Goal: Task Accomplishment & Management: Use online tool/utility

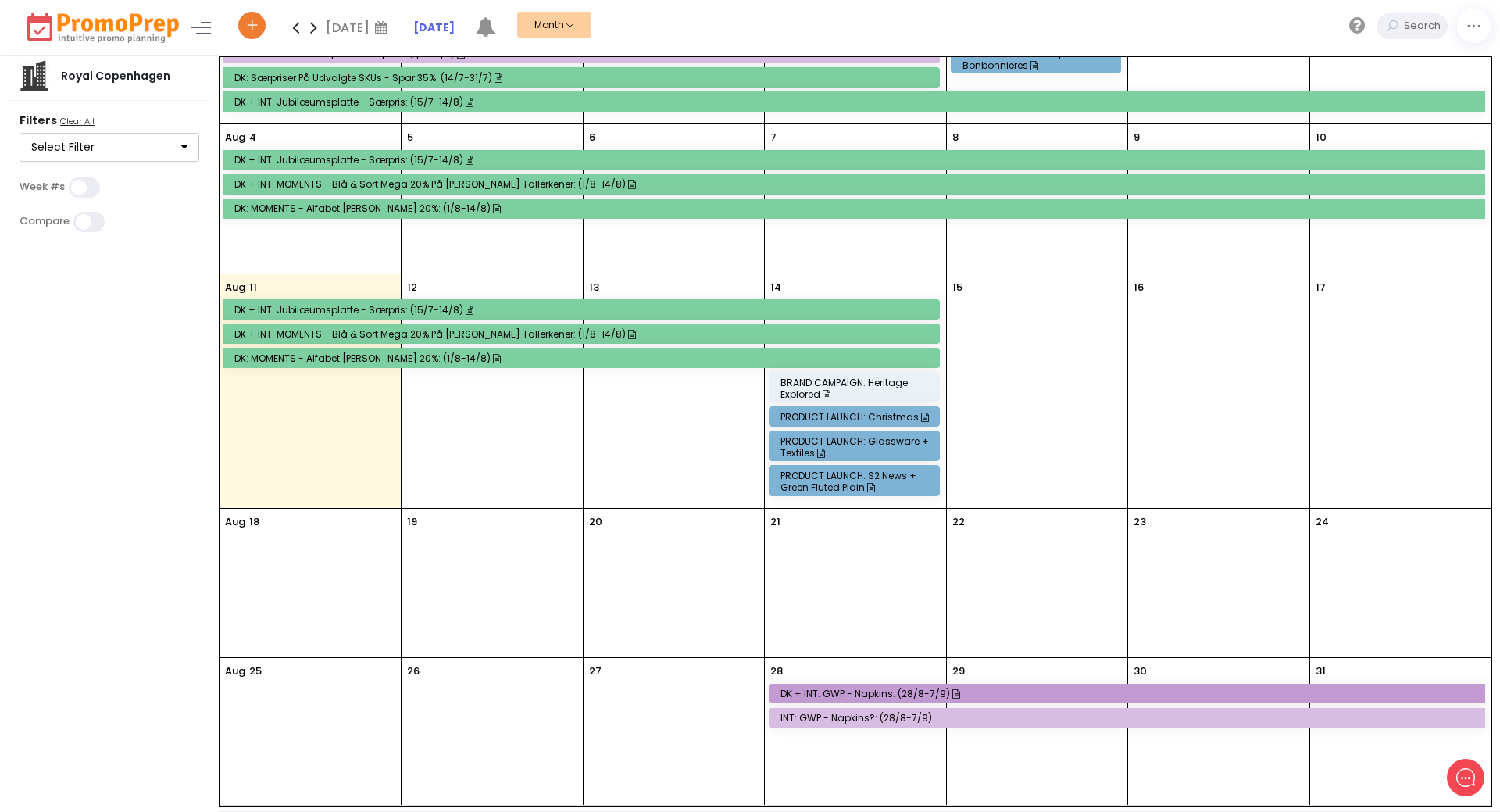
scroll to position [105, 0]
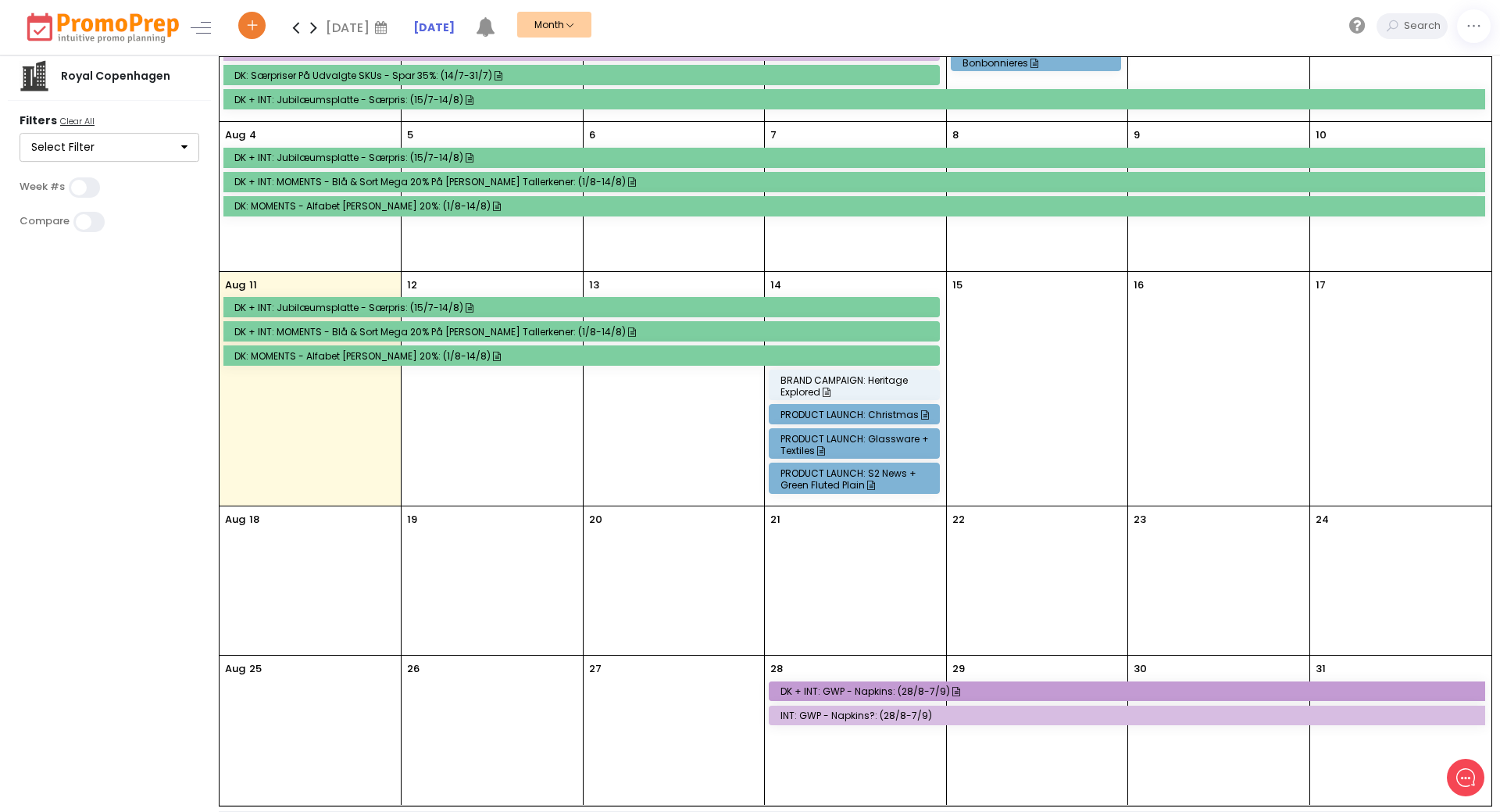
click at [317, 23] on icon at bounding box center [314, 27] width 18 height 31
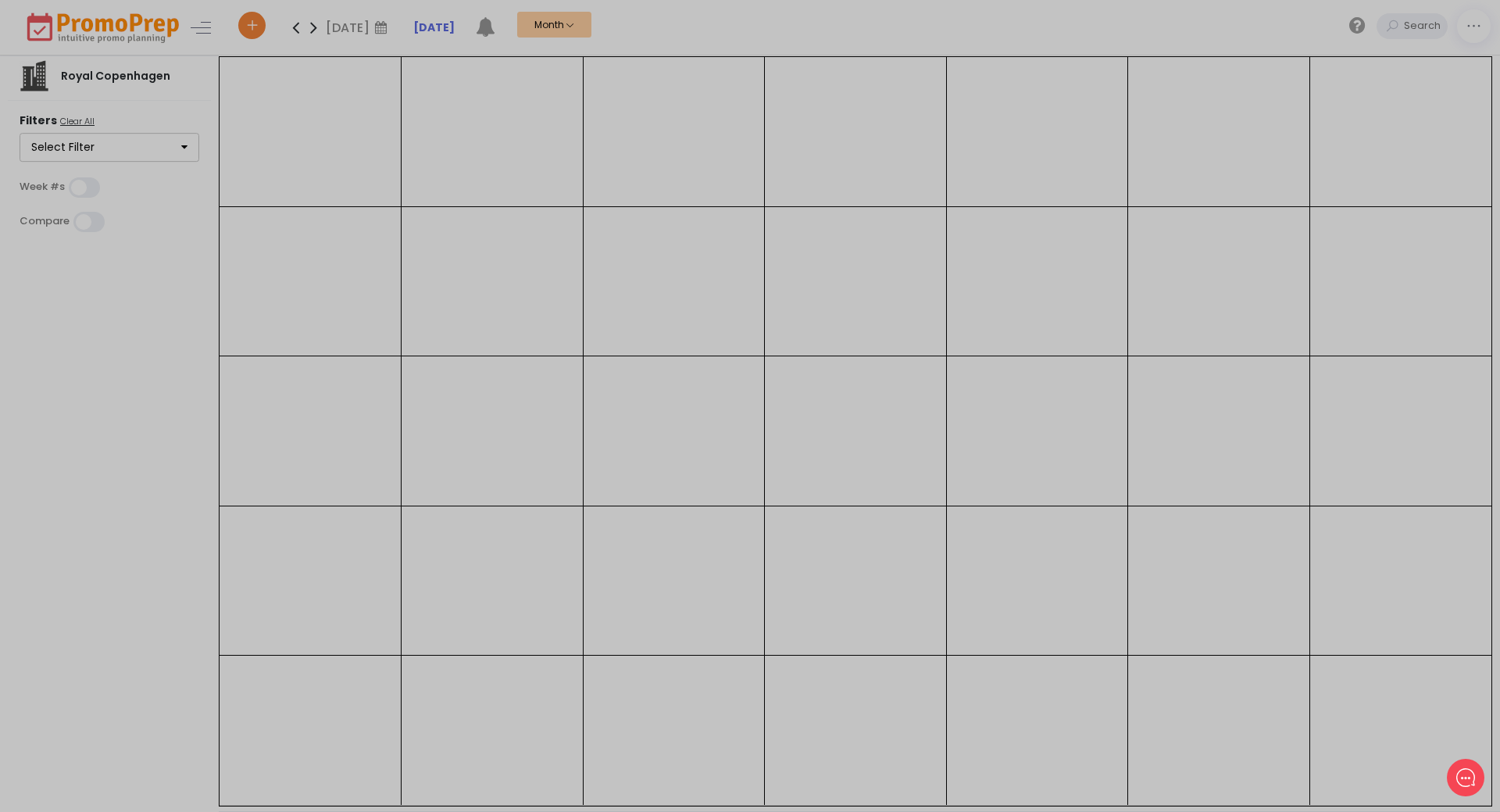
scroll to position [0, 0]
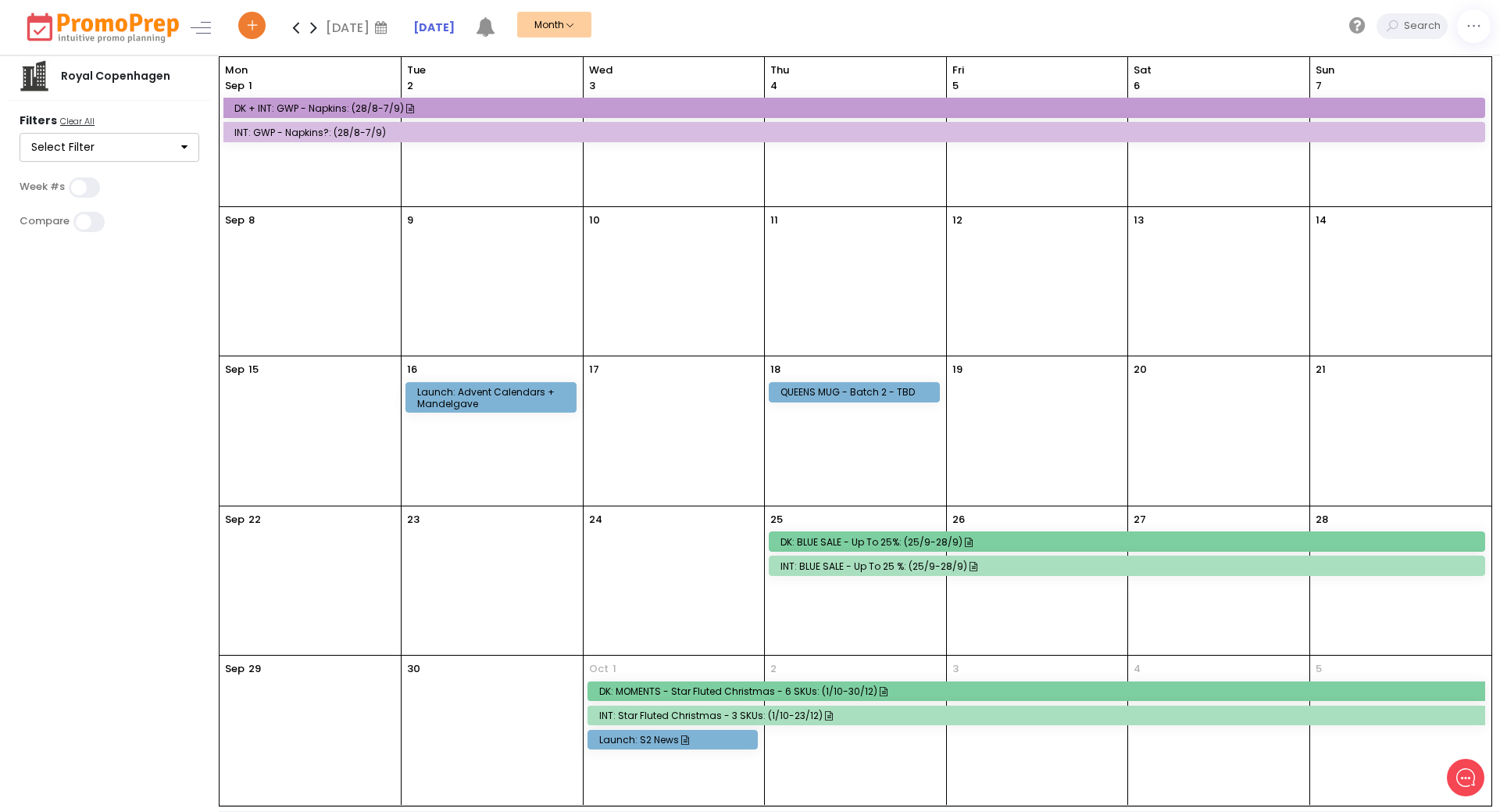
click at [884, 548] on div "DK: BLUE SALE - Up to 25%: (25/9-28/9)" at bounding box center [1129, 542] width 697 height 13
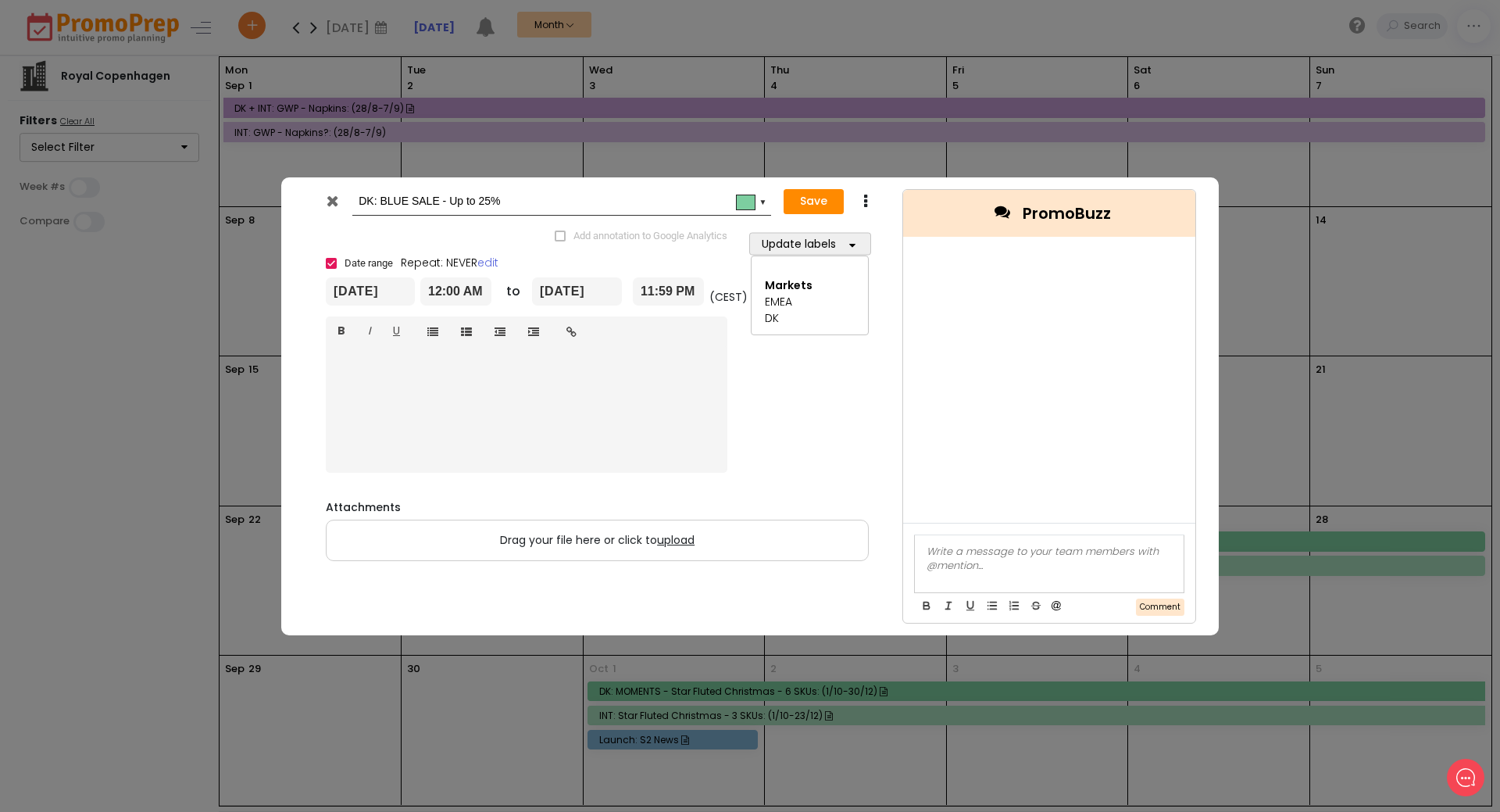
click at [333, 199] on icon at bounding box center [332, 201] width 11 height 16
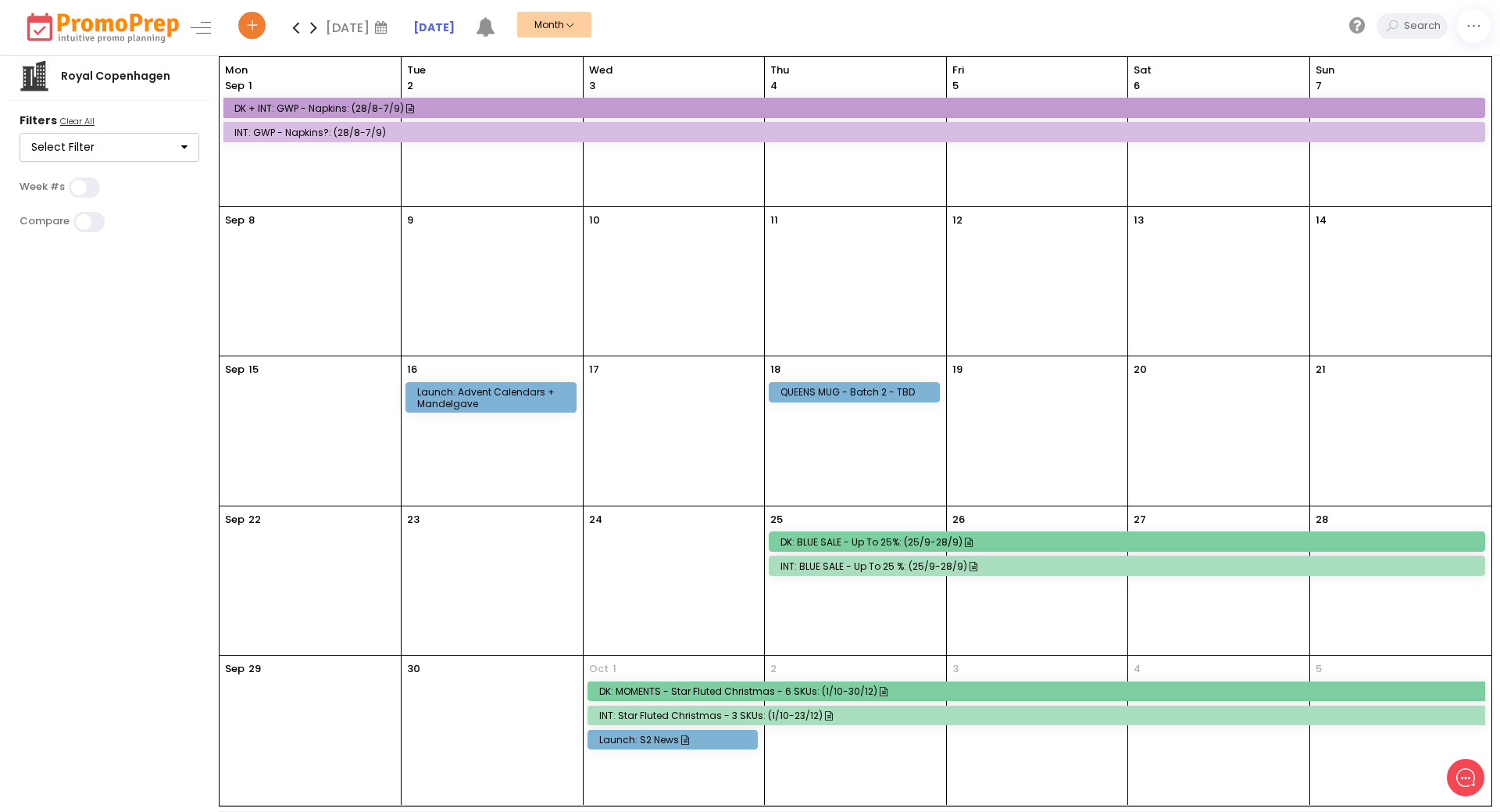
click at [310, 27] on icon at bounding box center [314, 27] width 18 height 31
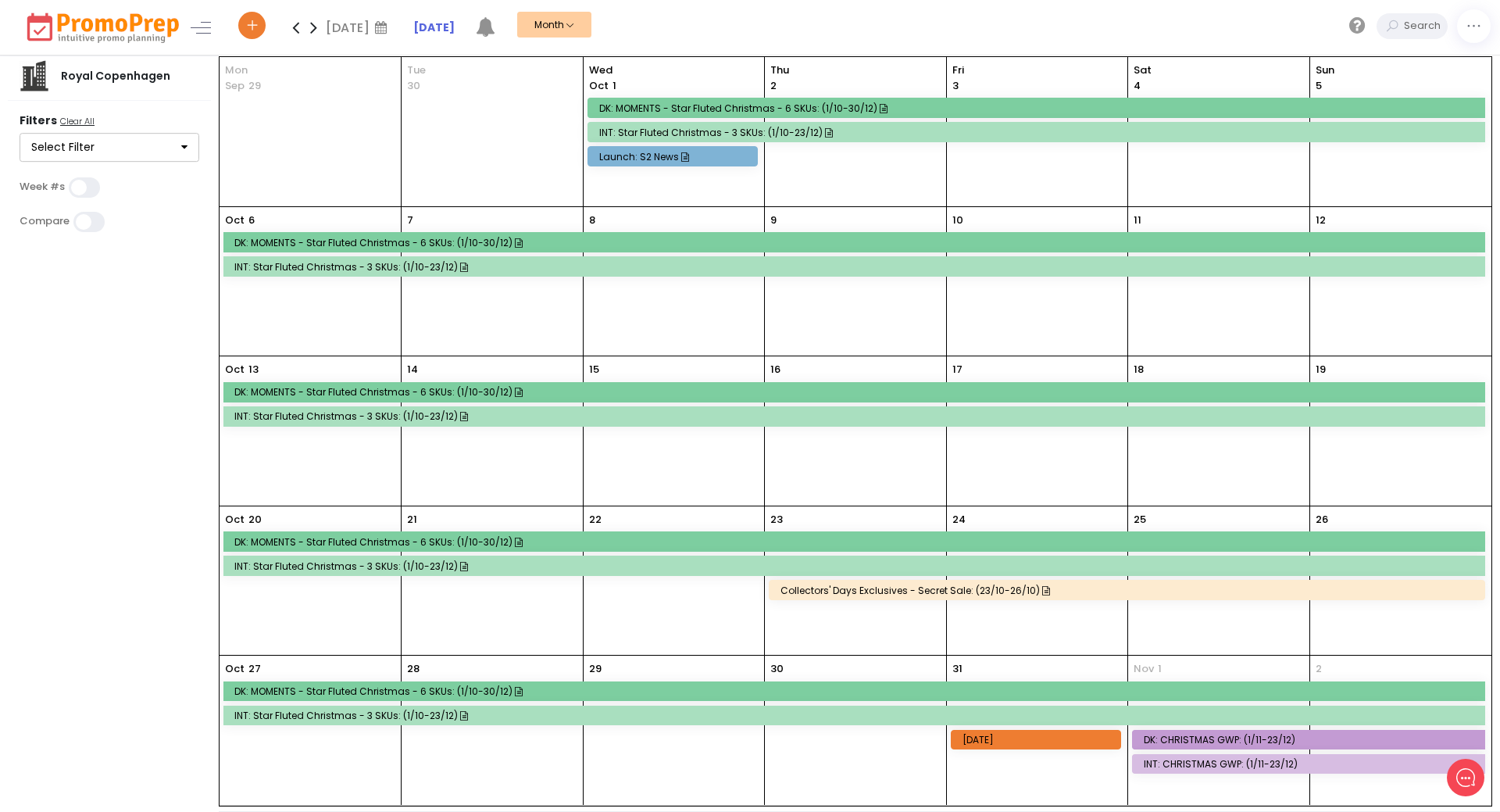
click at [313, 29] on icon at bounding box center [314, 27] width 18 height 31
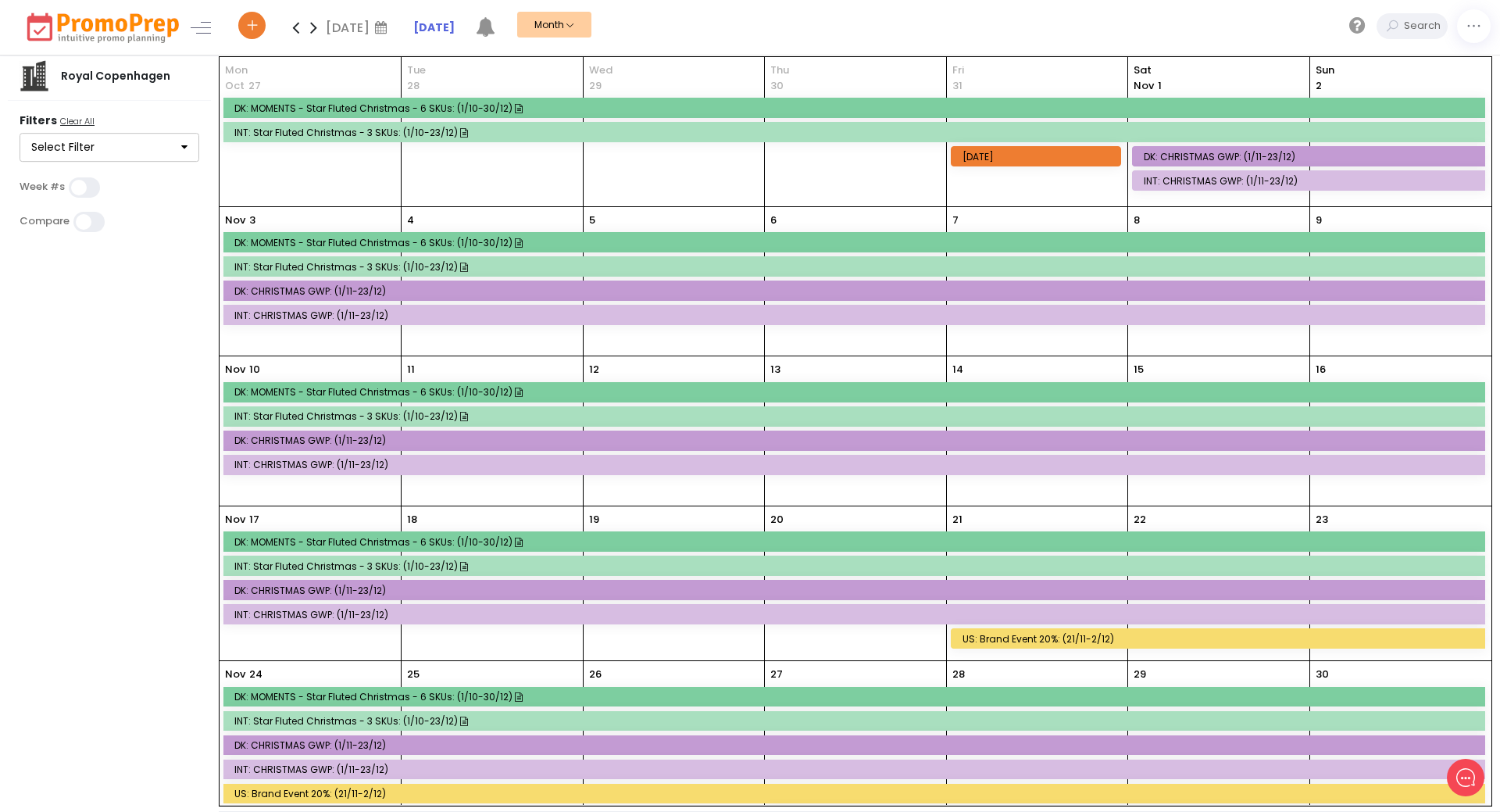
scroll to position [59, 0]
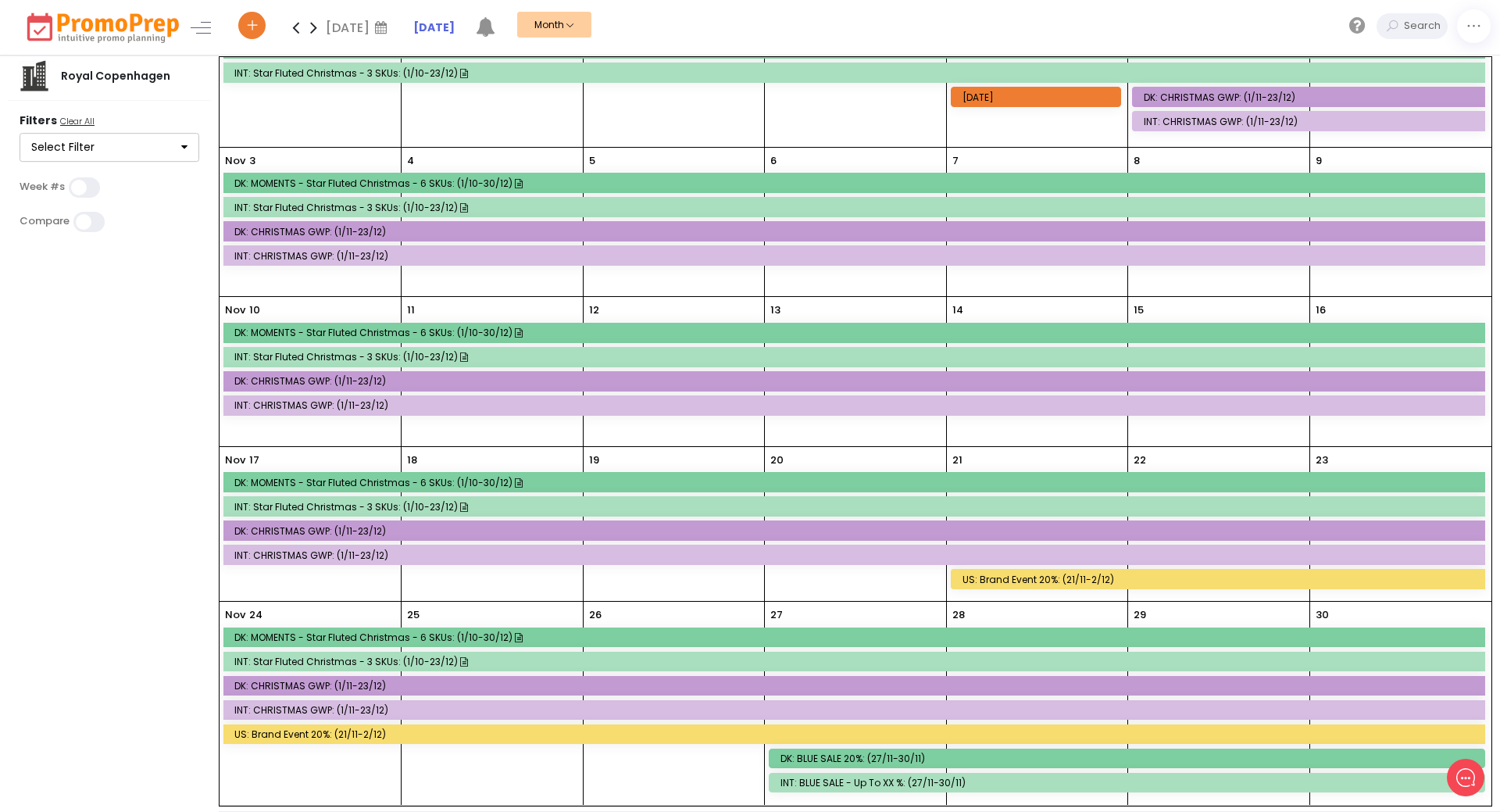
click at [316, 26] on icon at bounding box center [314, 27] width 18 height 31
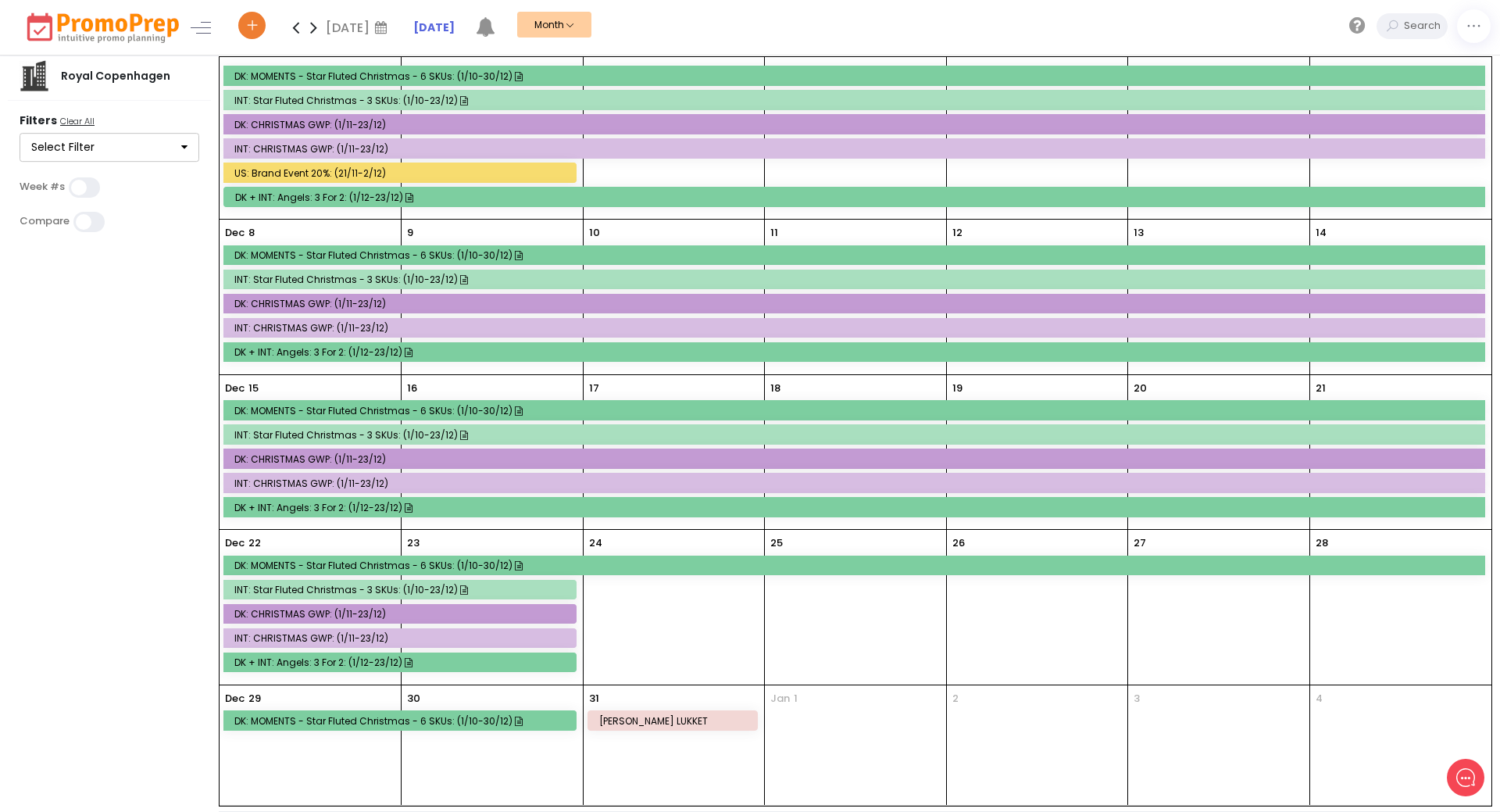
scroll to position [61, 0]
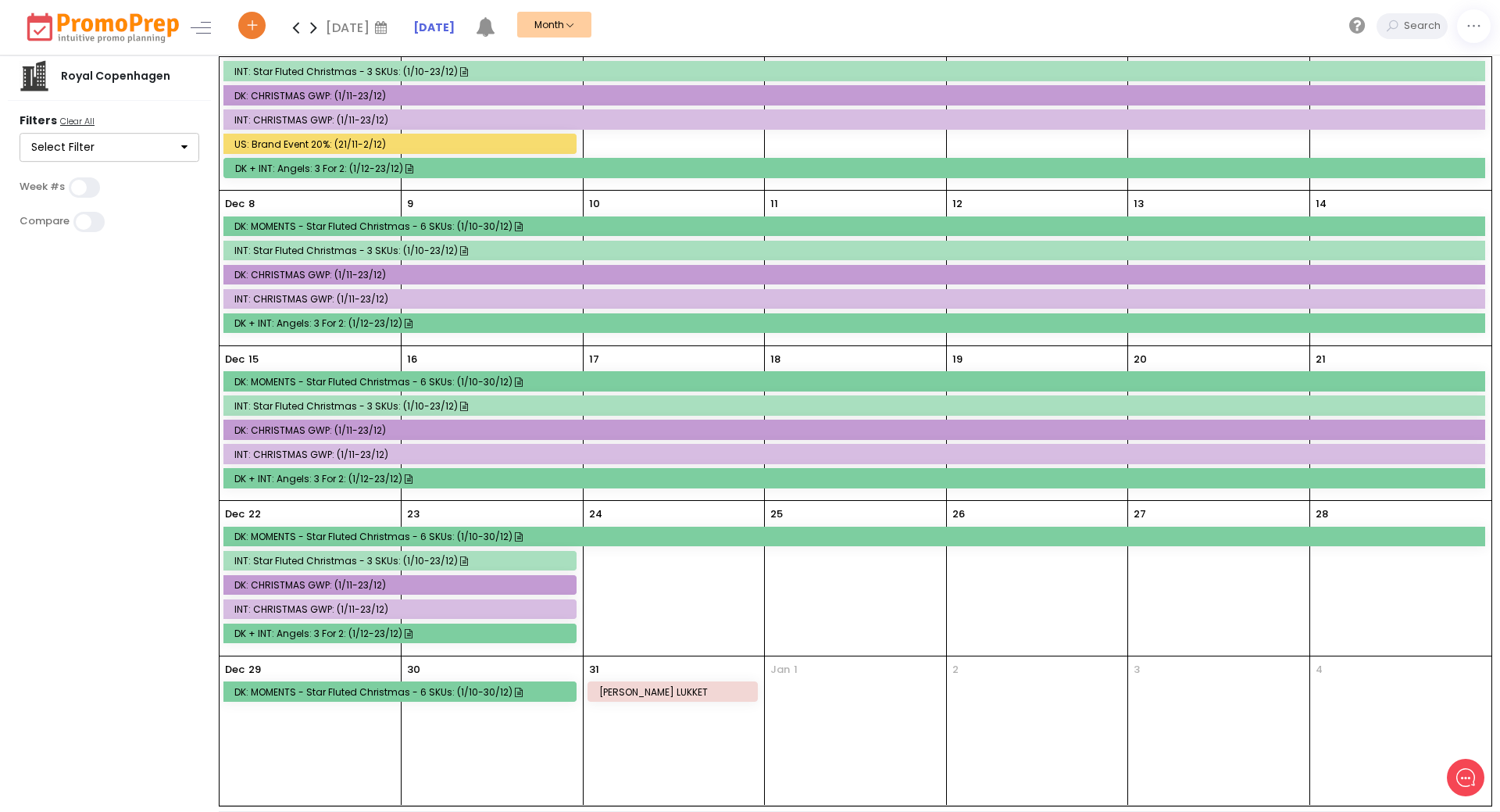
click at [298, 33] on icon at bounding box center [295, 27] width 18 height 31
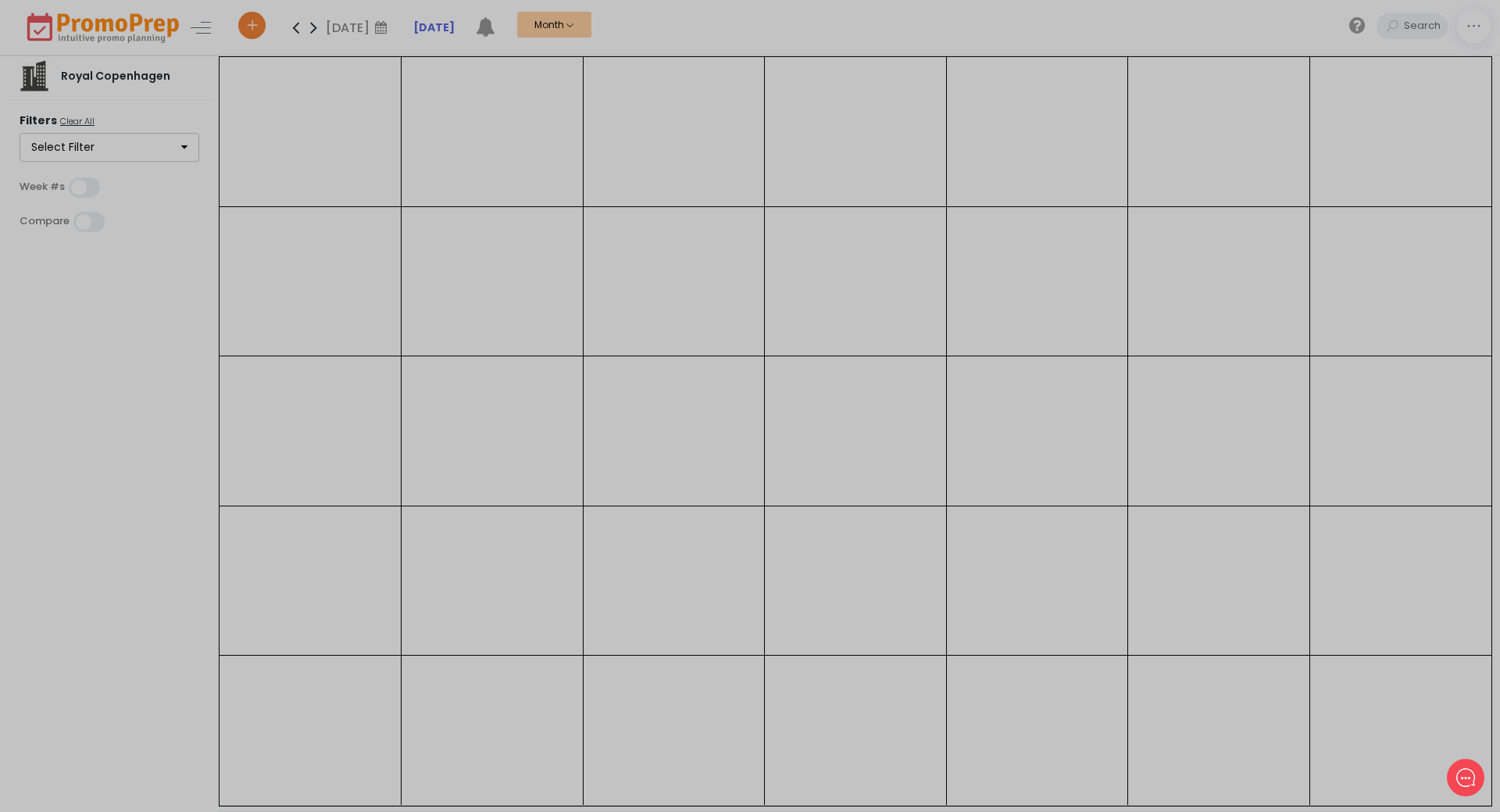
scroll to position [0, 0]
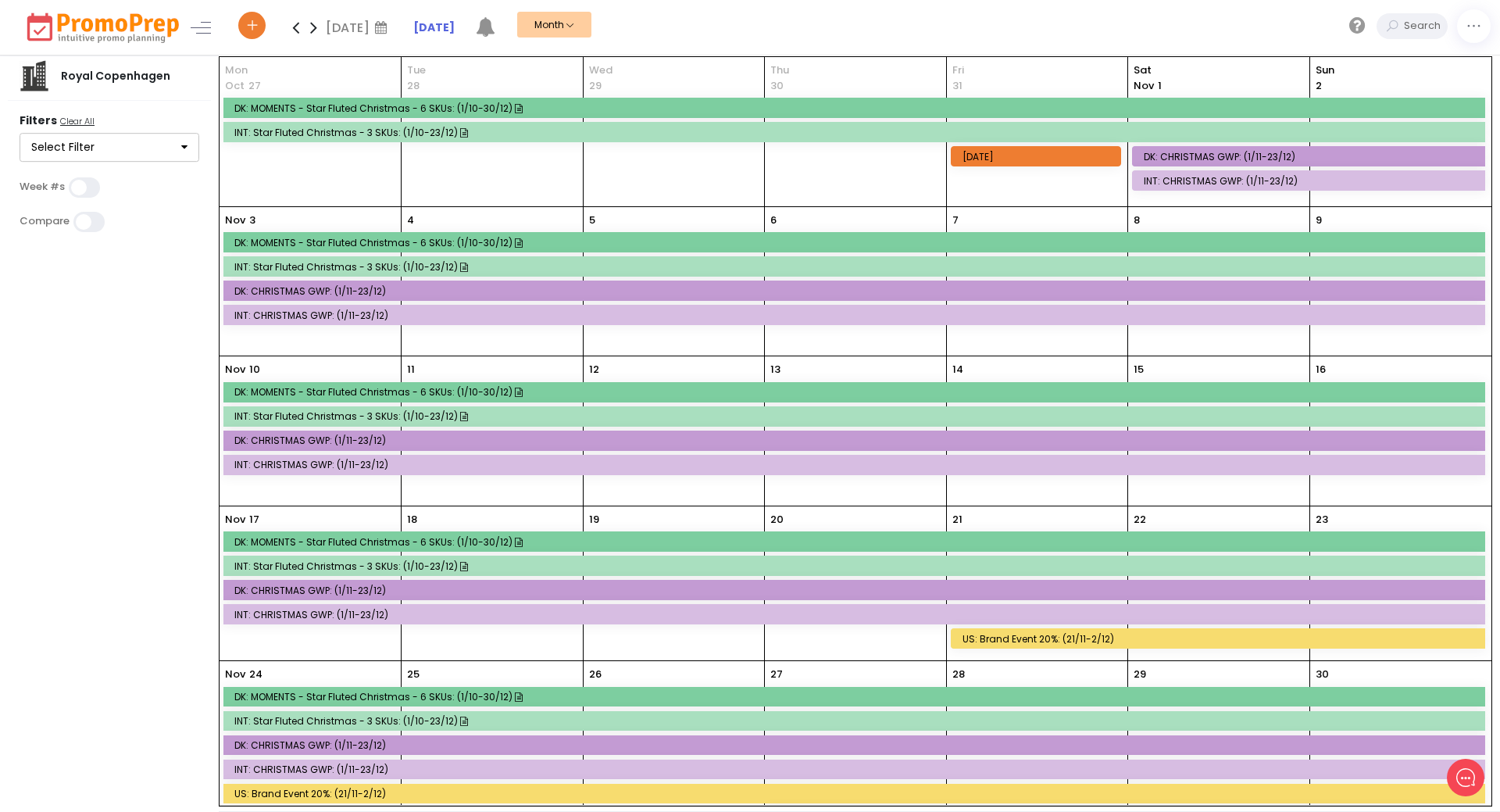
click at [315, 24] on icon at bounding box center [314, 27] width 18 height 31
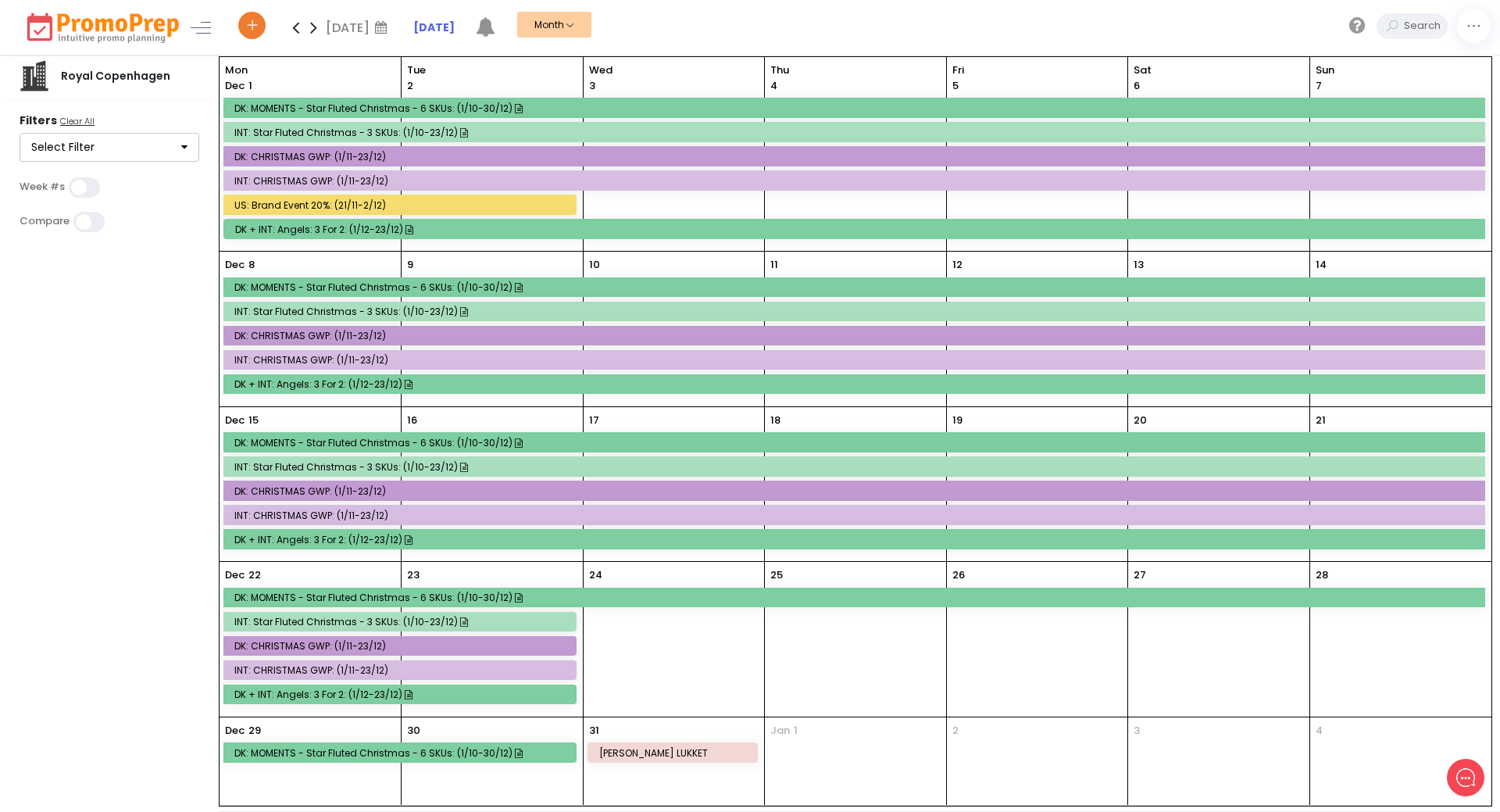
click at [318, 234] on div "DK + INT: Angels: 3 for 2: (1/12-23/12)" at bounding box center [857, 229] width 1244 height 11
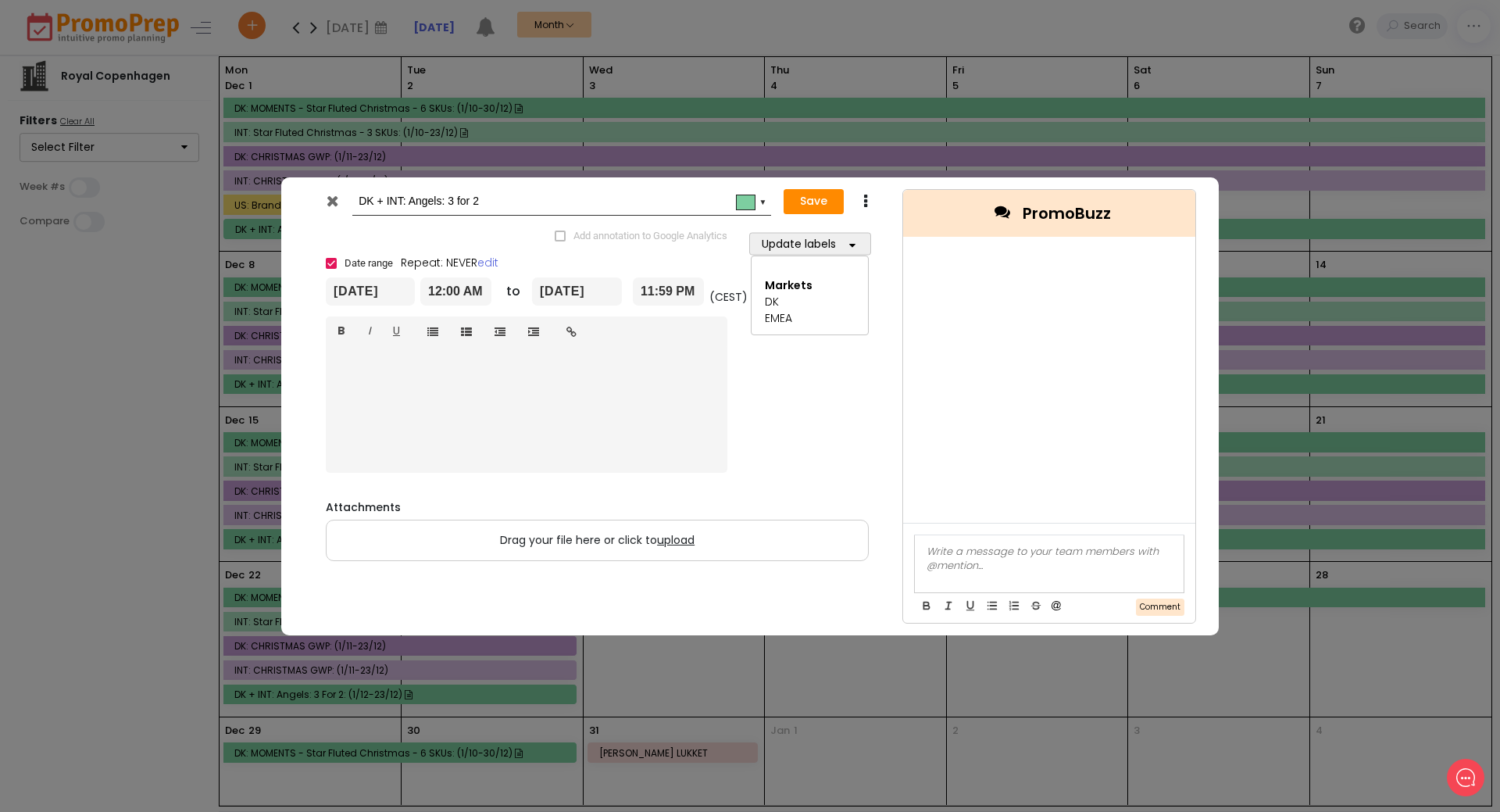
click at [330, 201] on icon at bounding box center [332, 201] width 11 height 16
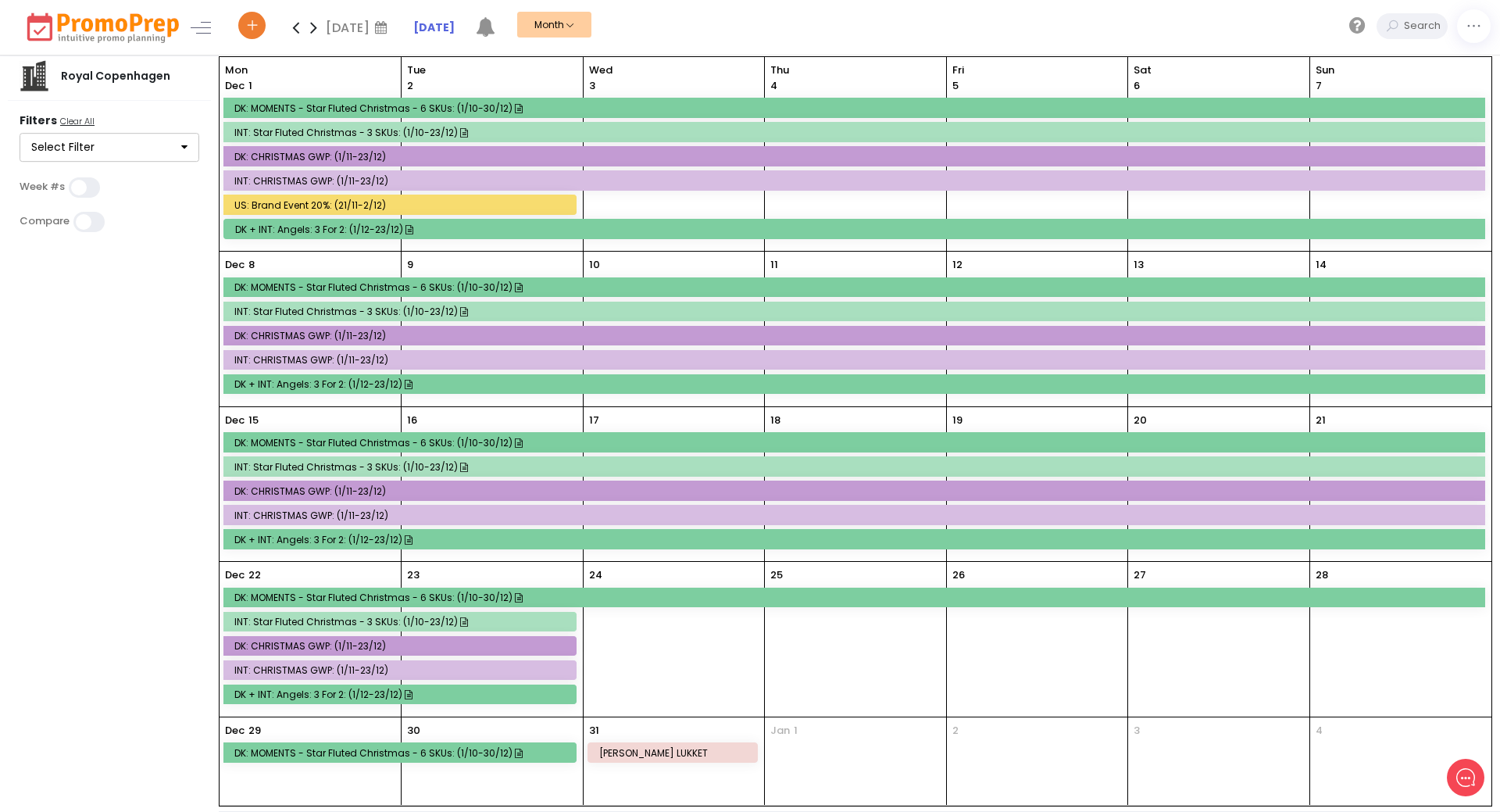
click at [613, 225] on div "DK + INT: Angels: 3 for 2: (1/12-23/12)" at bounding box center [857, 229] width 1244 height 11
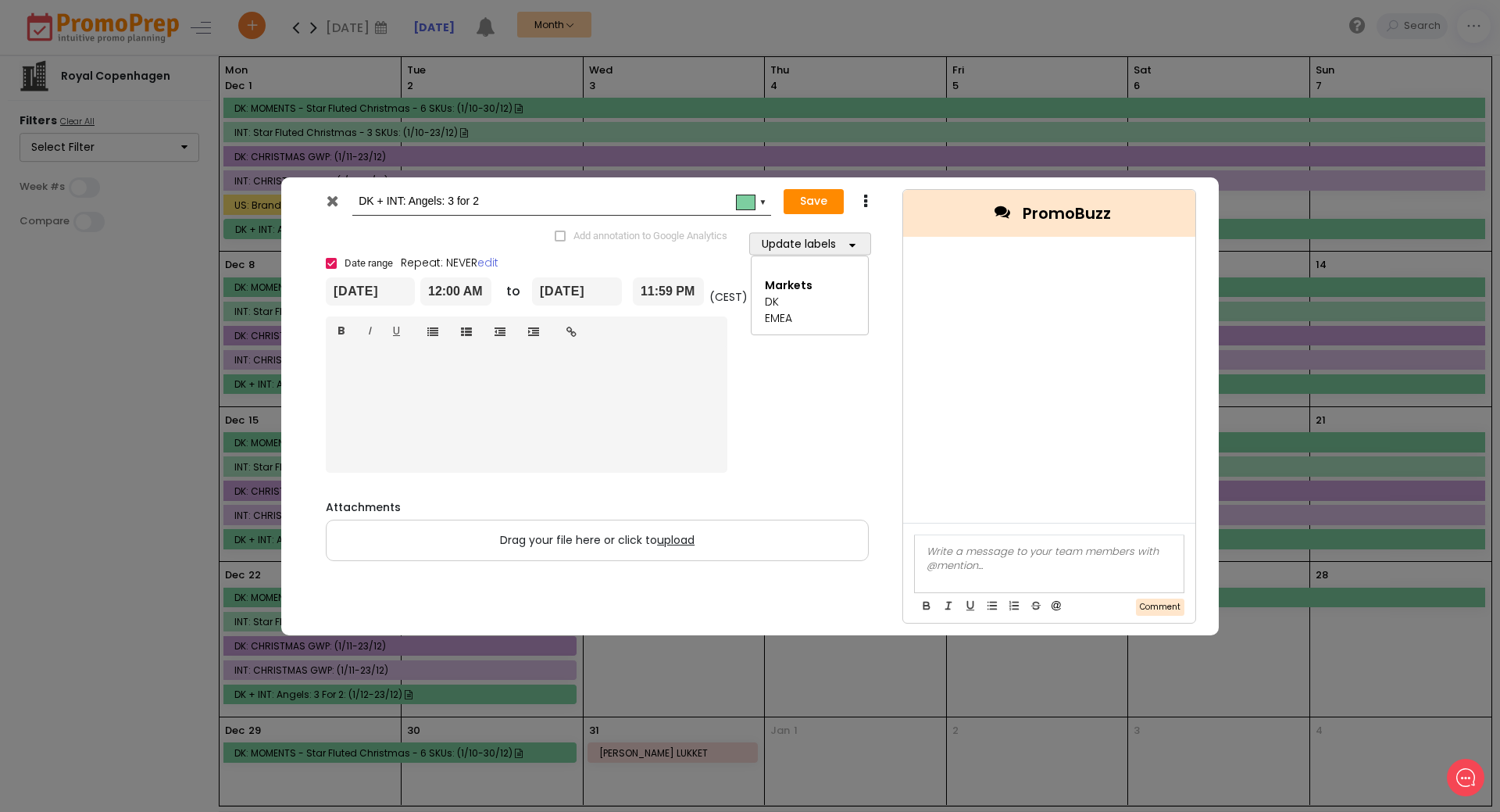
click at [866, 200] on icon at bounding box center [864, 201] width 11 height 16
click at [894, 260] on link "Delete" at bounding box center [914, 262] width 108 height 32
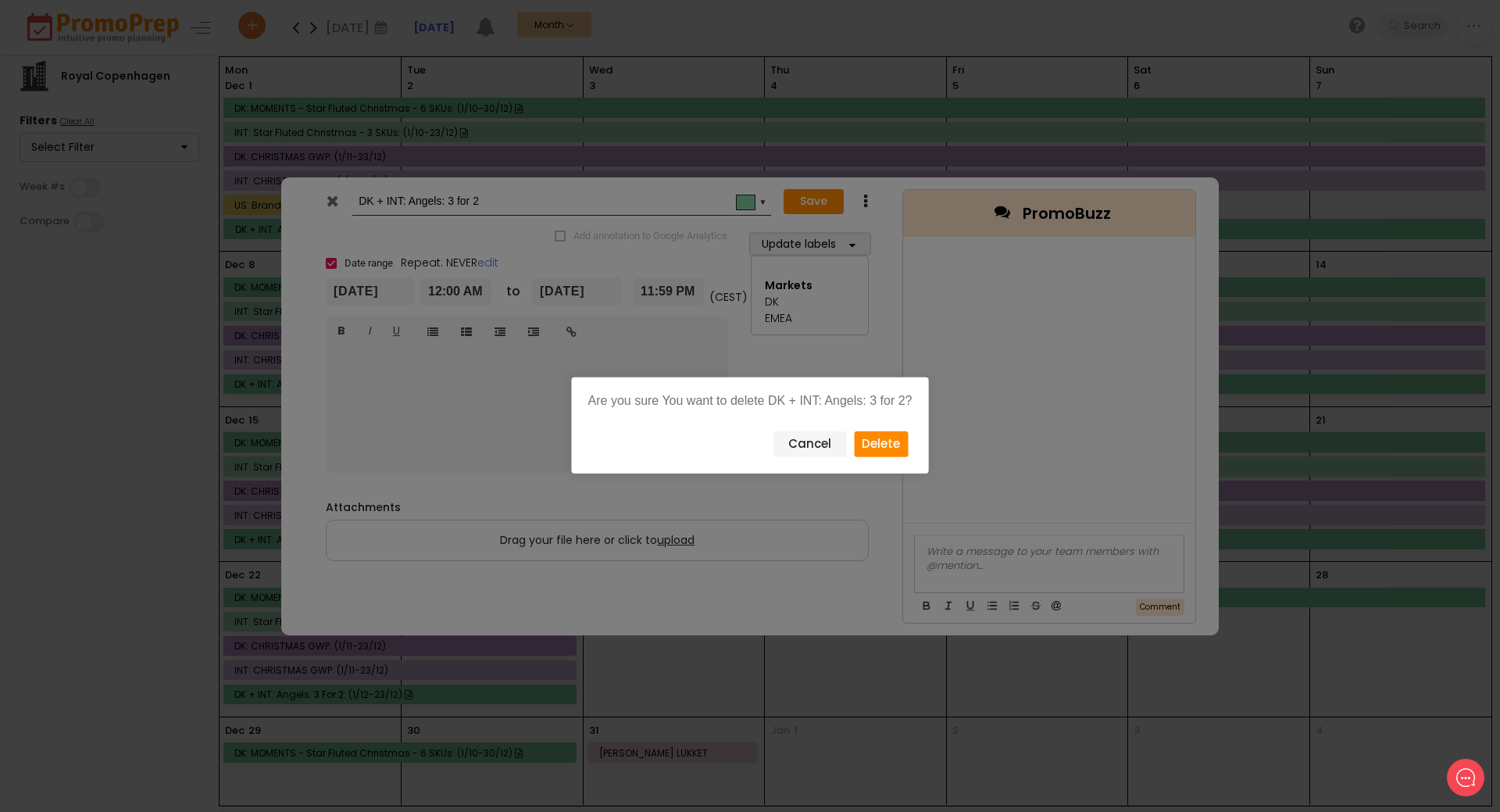
click at [872, 434] on button "Delete" at bounding box center [880, 444] width 54 height 26
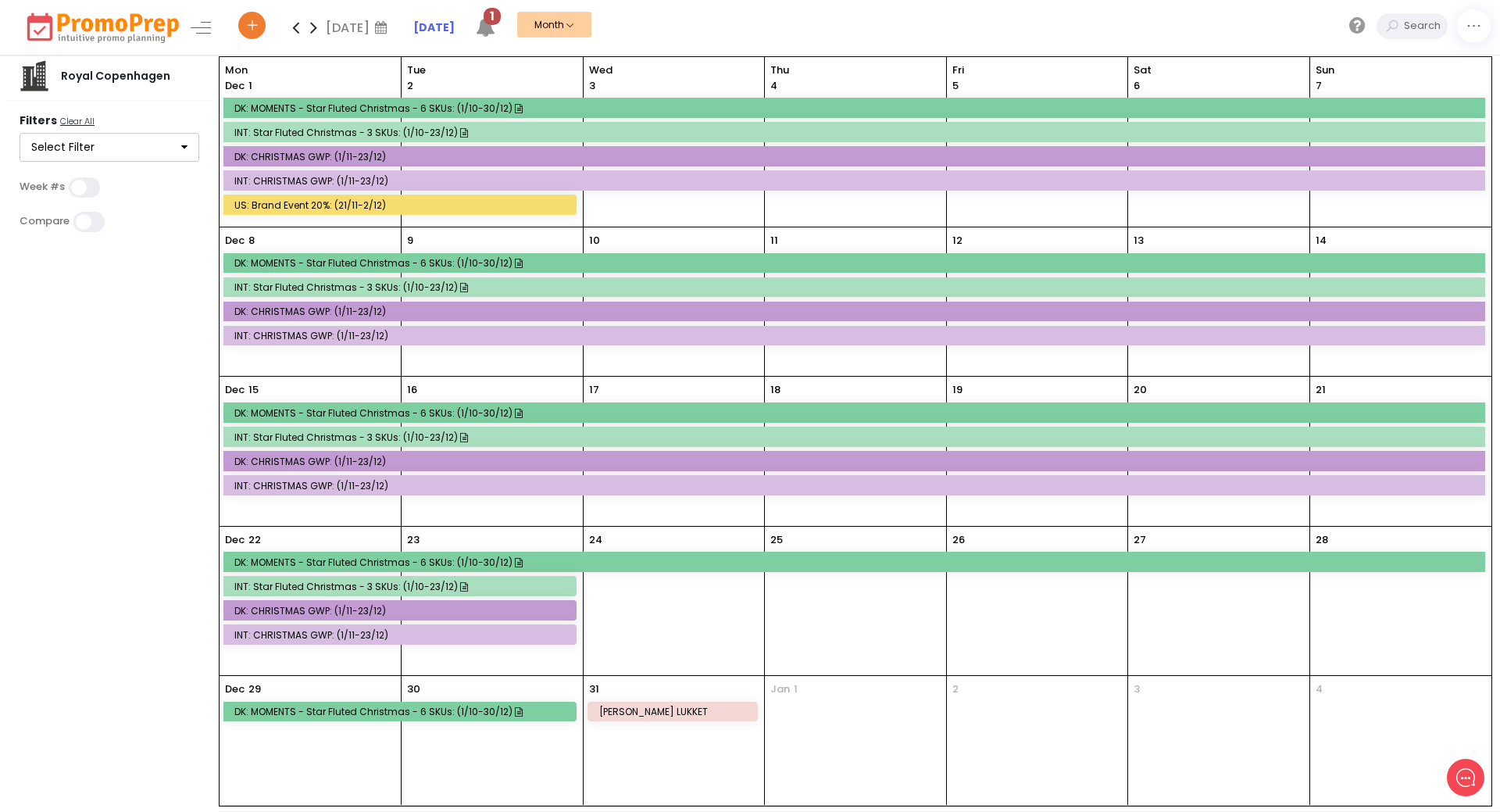
click at [493, 21] on span "1" at bounding box center [491, 16] width 17 height 17
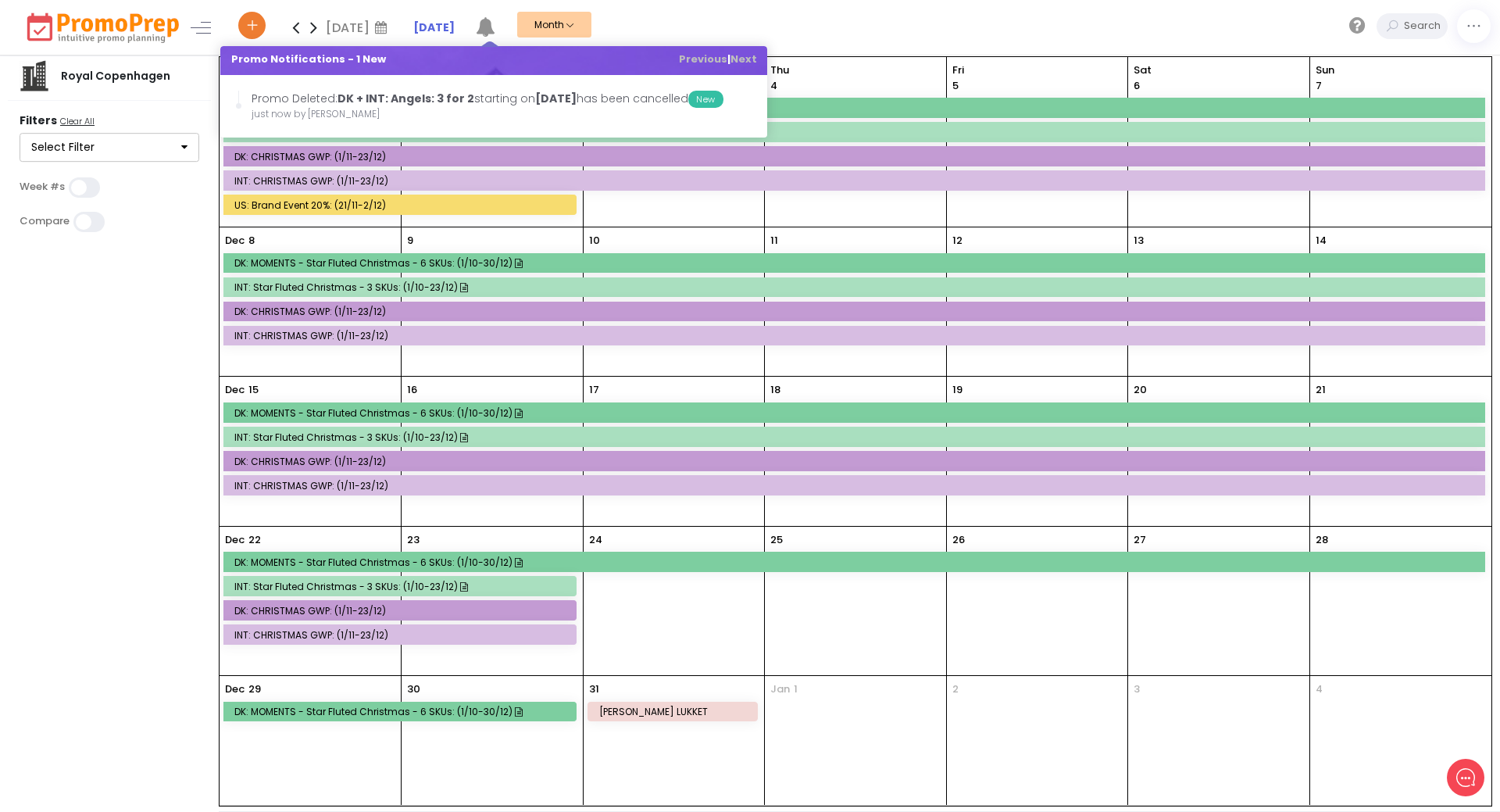
click at [738, 17] on div "[DATE] [DATE] Mo Tu We Th Fr Sa Su 24 25 26 27 28 29 30 1 2 3 4 5 6 7 8 9 10 11…" at bounding box center [867, 27] width 1266 height 55
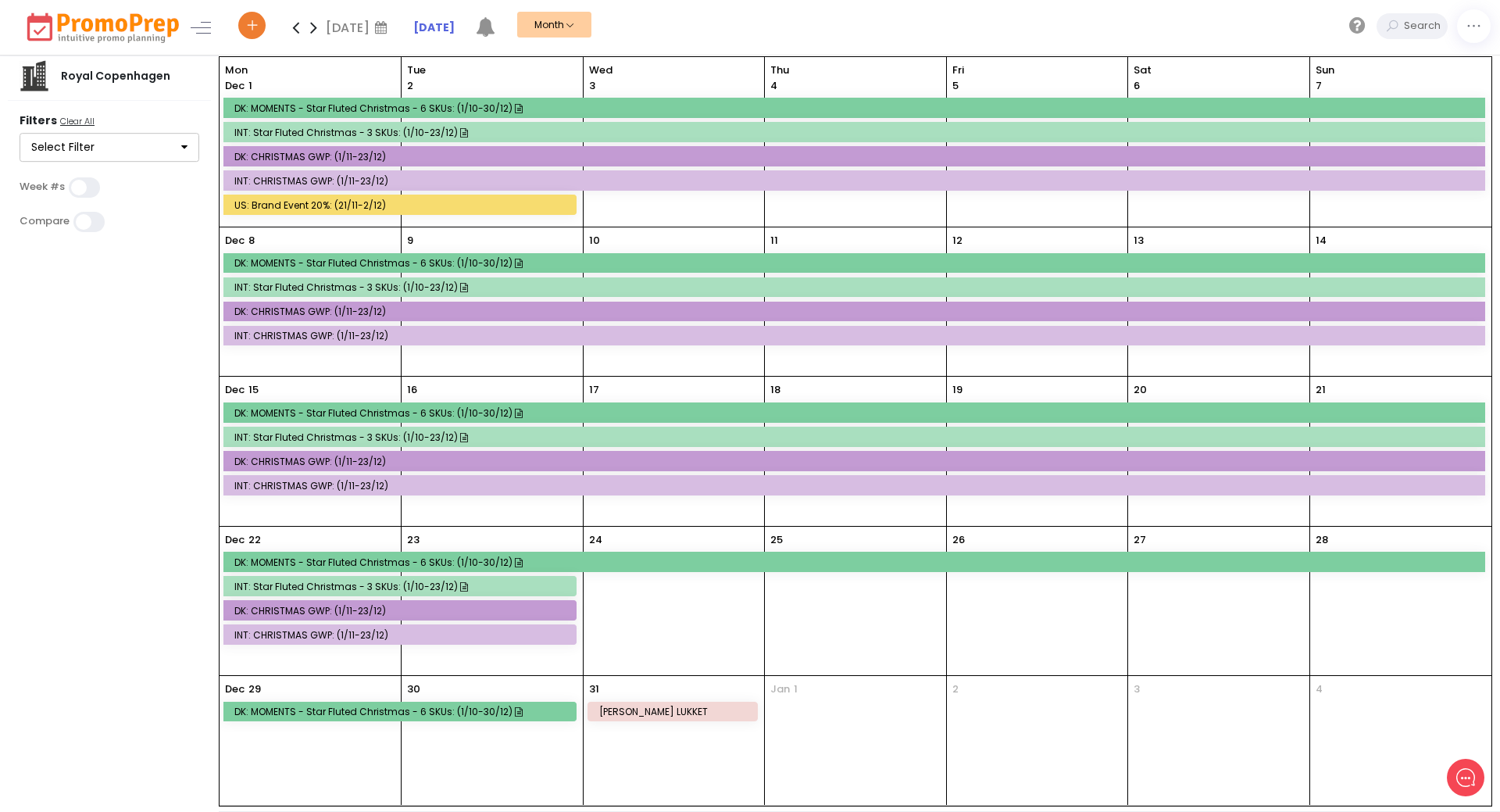
click at [320, 32] on icon at bounding box center [314, 27] width 18 height 31
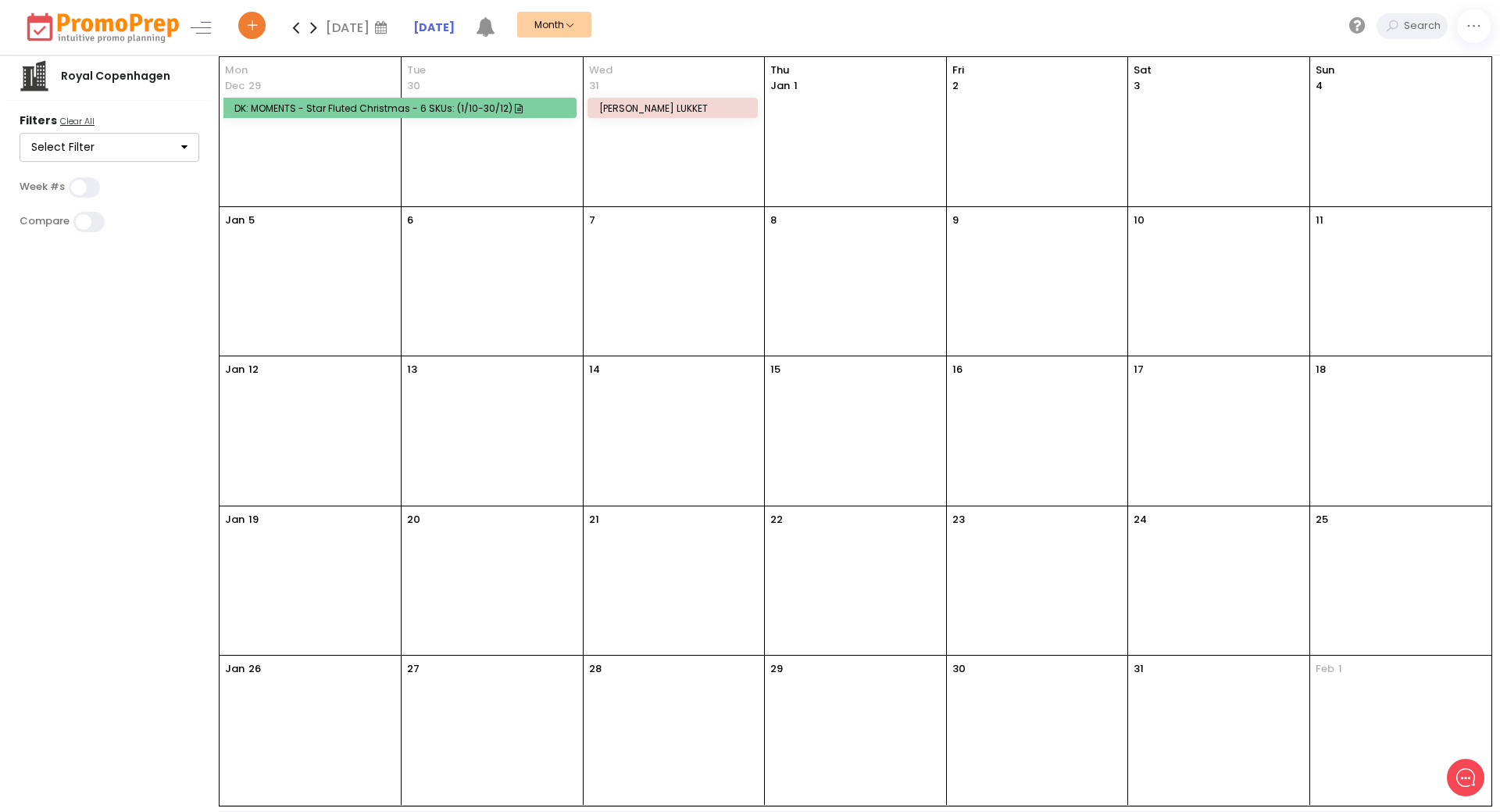
click at [305, 29] on icon at bounding box center [314, 27] width 18 height 31
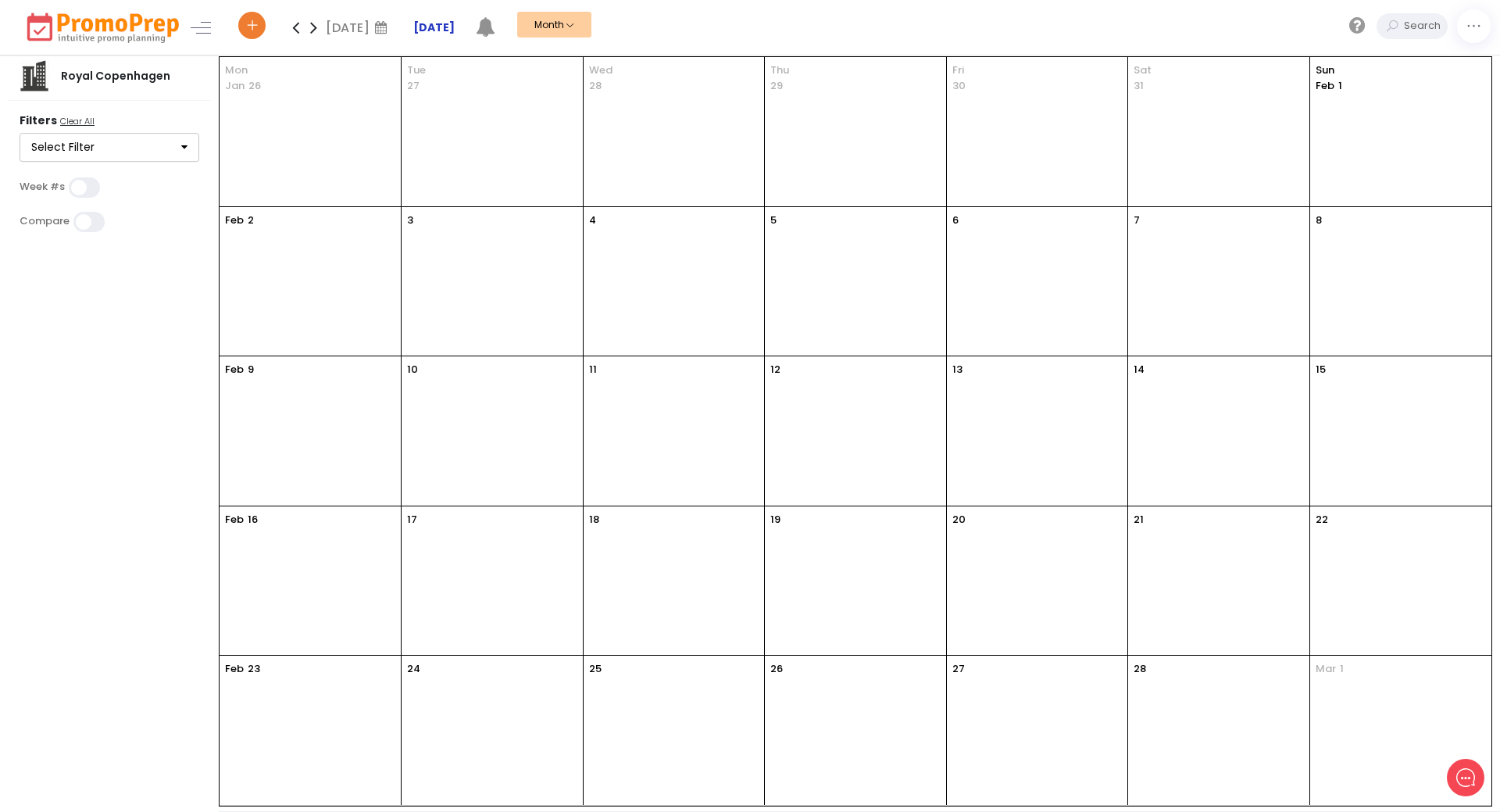
click at [444, 27] on strong "[DATE]" at bounding box center [434, 27] width 42 height 16
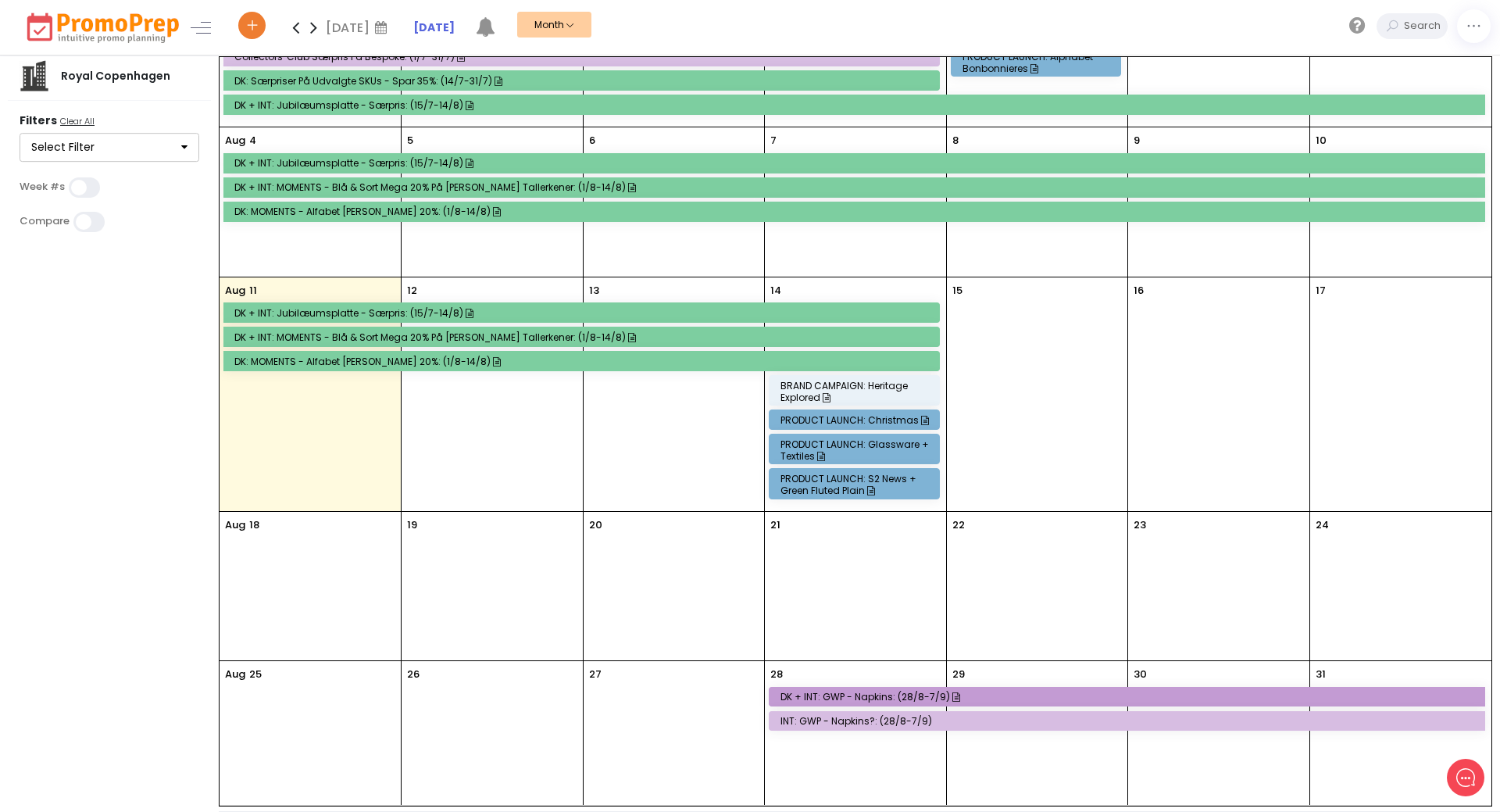
scroll to position [105, 0]
